Goal: Find specific page/section: Find specific page/section

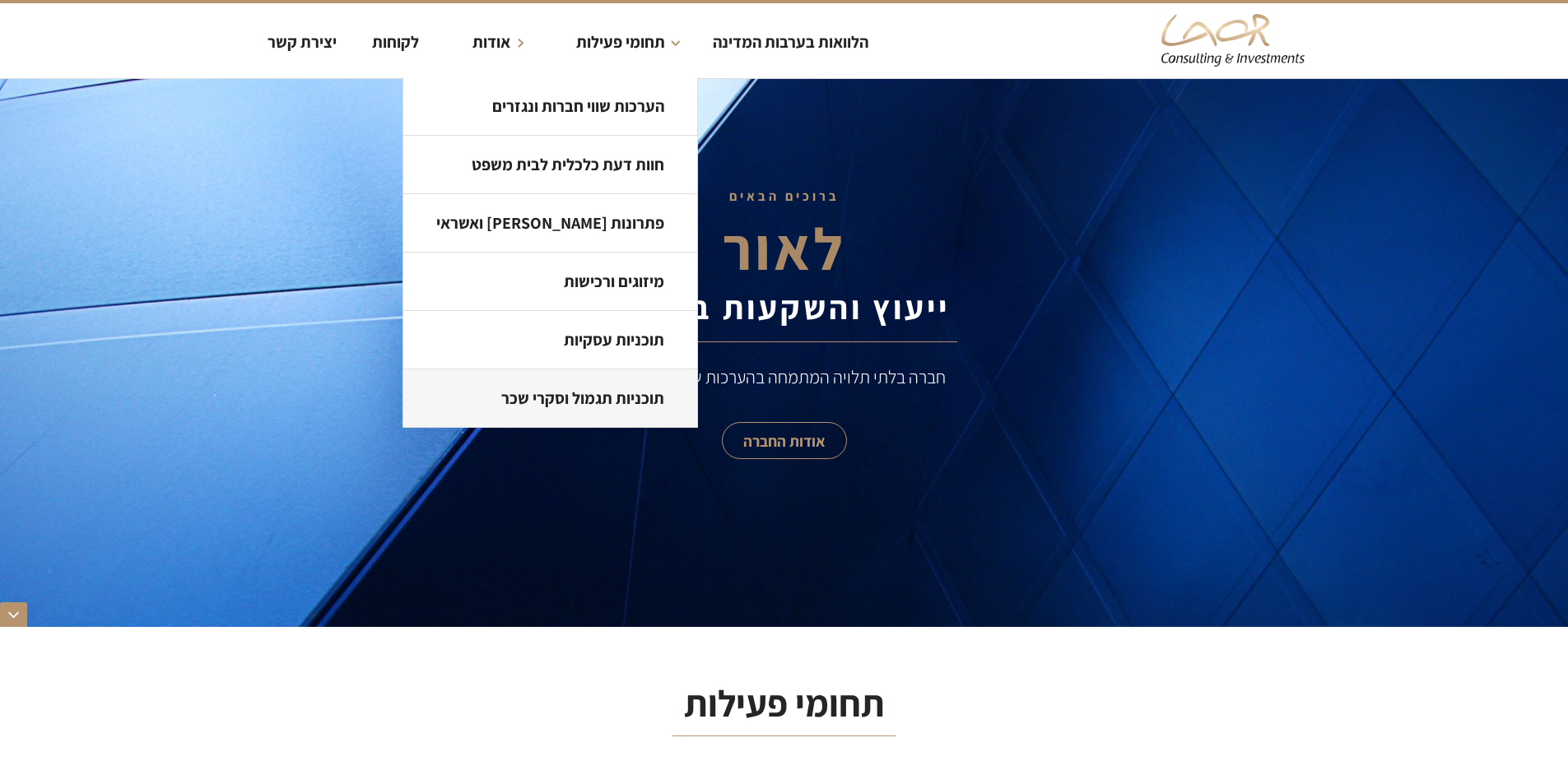
click at [609, 381] on link "תוכניות תגמול וסקרי שכר" at bounding box center [550, 398] width 294 height 59
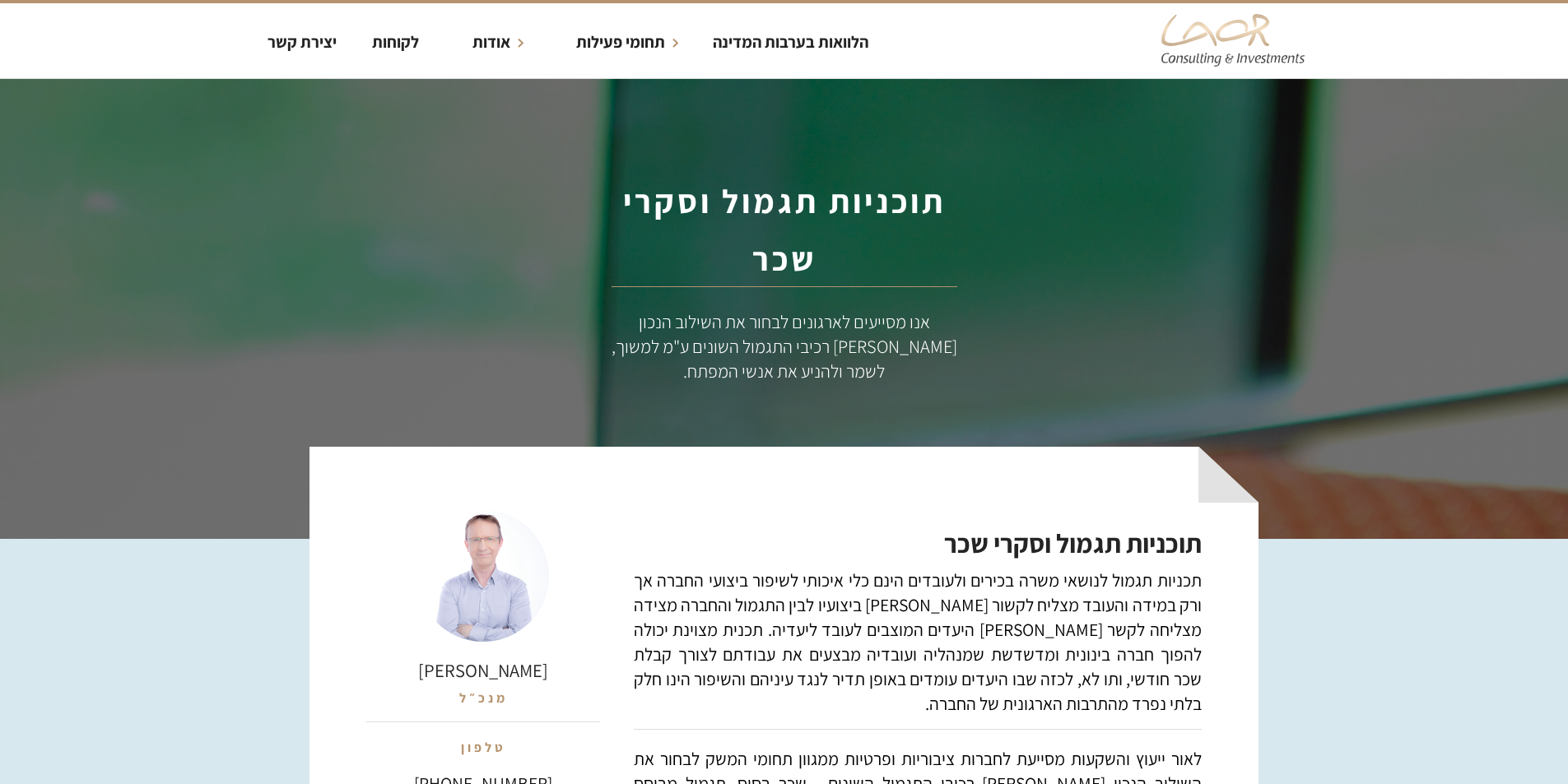
click at [1214, 36] on img "home" at bounding box center [1233, 40] width 148 height 58
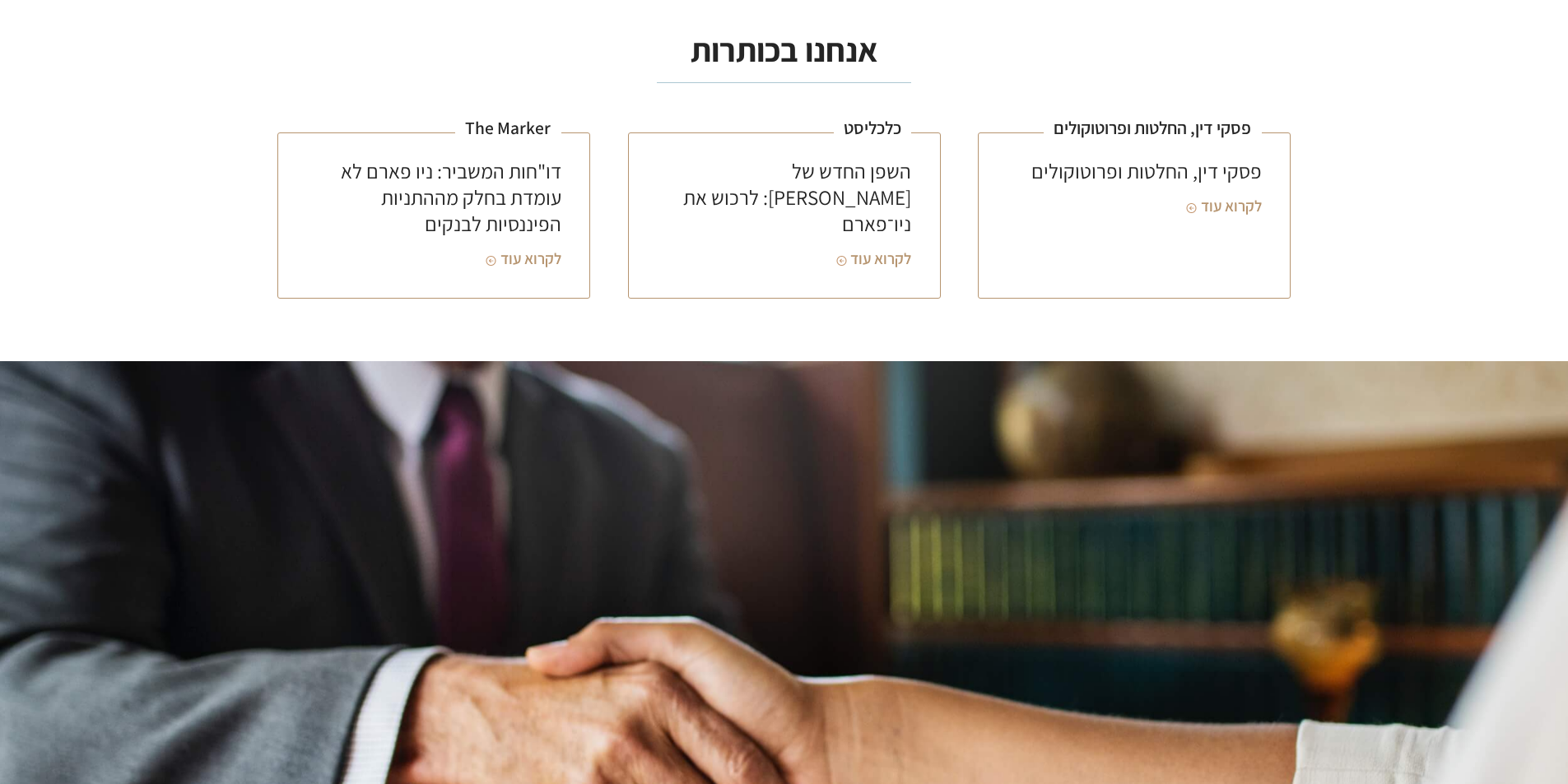
scroll to position [5781, 0]
